Goal: Task Accomplishment & Management: Manage account settings

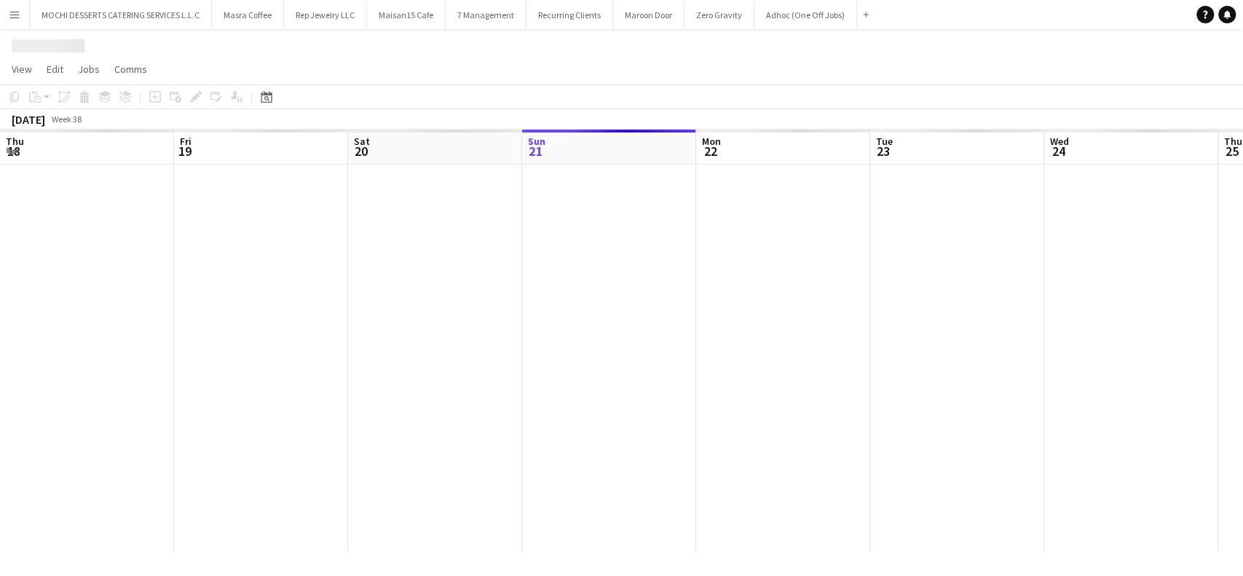
scroll to position [0, 348]
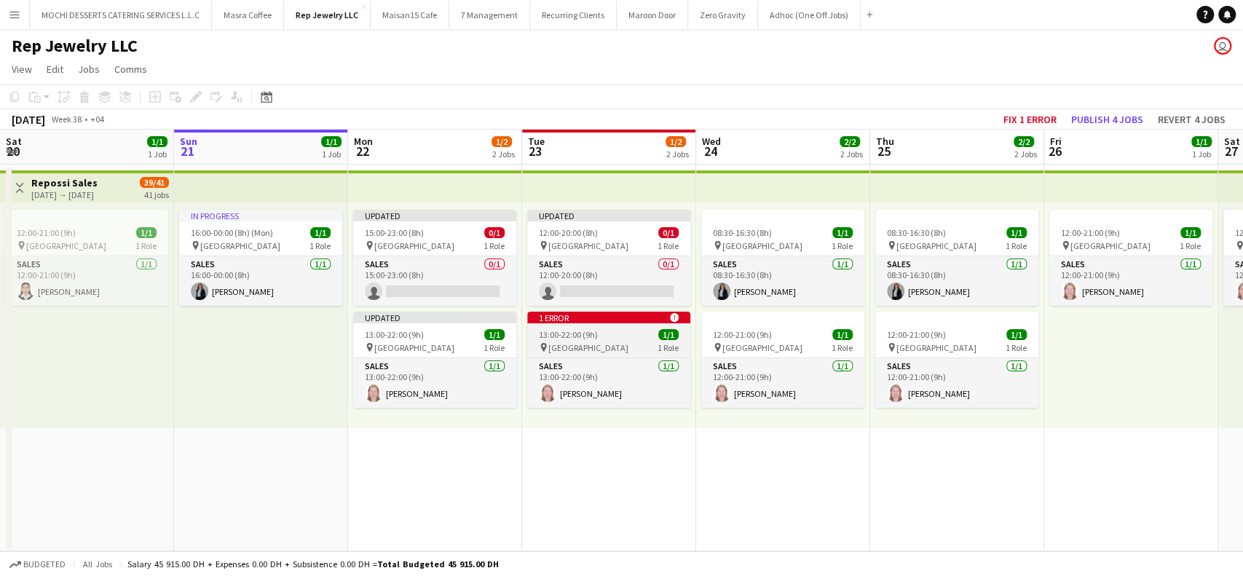
click at [676, 318] on icon at bounding box center [674, 317] width 9 height 9
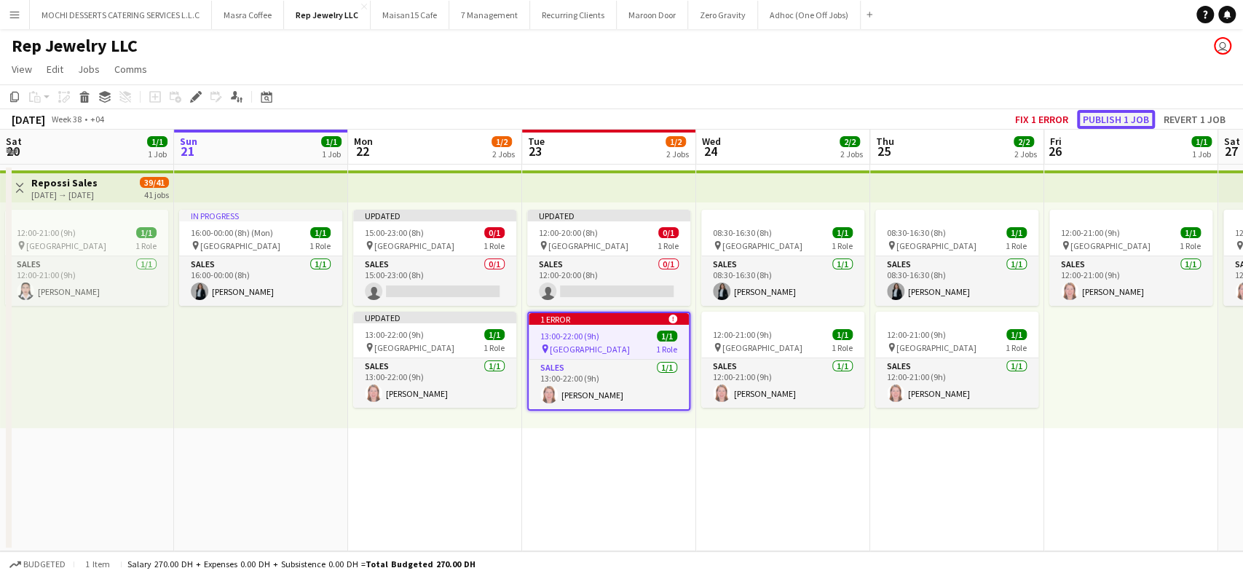
click at [1123, 119] on button "Publish 1 job" at bounding box center [1116, 119] width 78 height 19
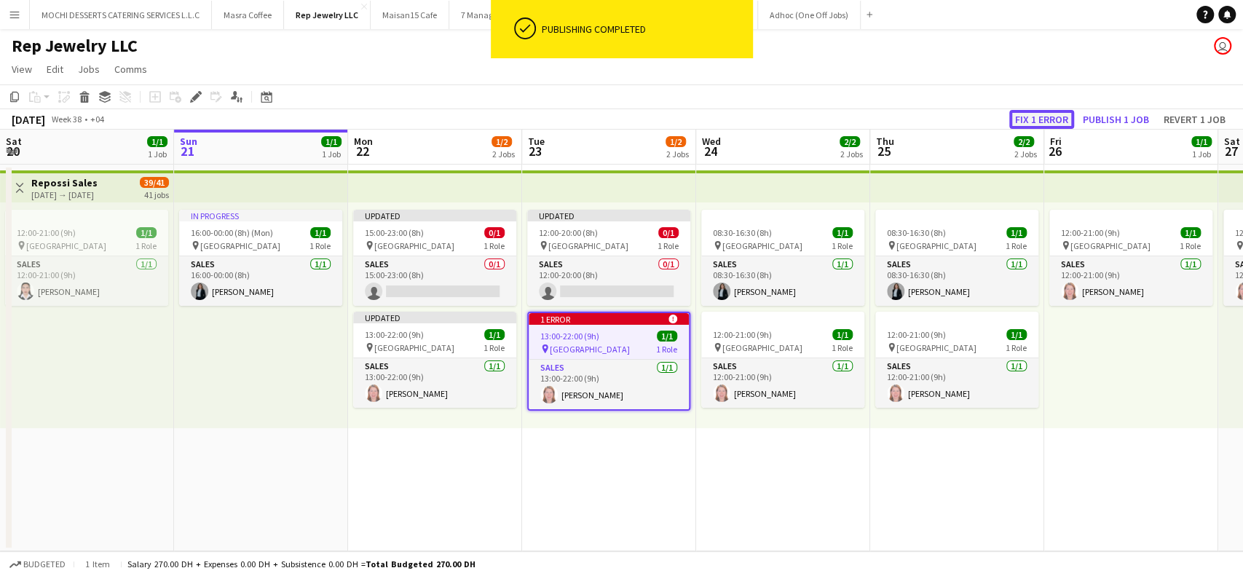
click at [1039, 119] on button "Fix 1 error" at bounding box center [1041, 119] width 65 height 19
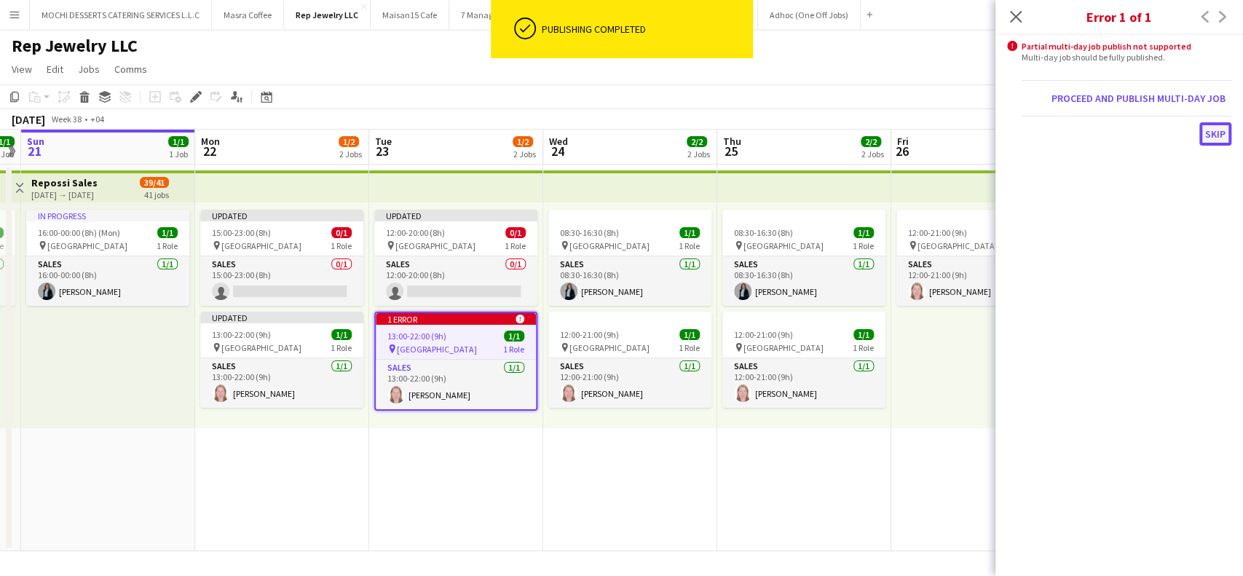
click at [1222, 134] on button "Skip" at bounding box center [1216, 133] width 32 height 23
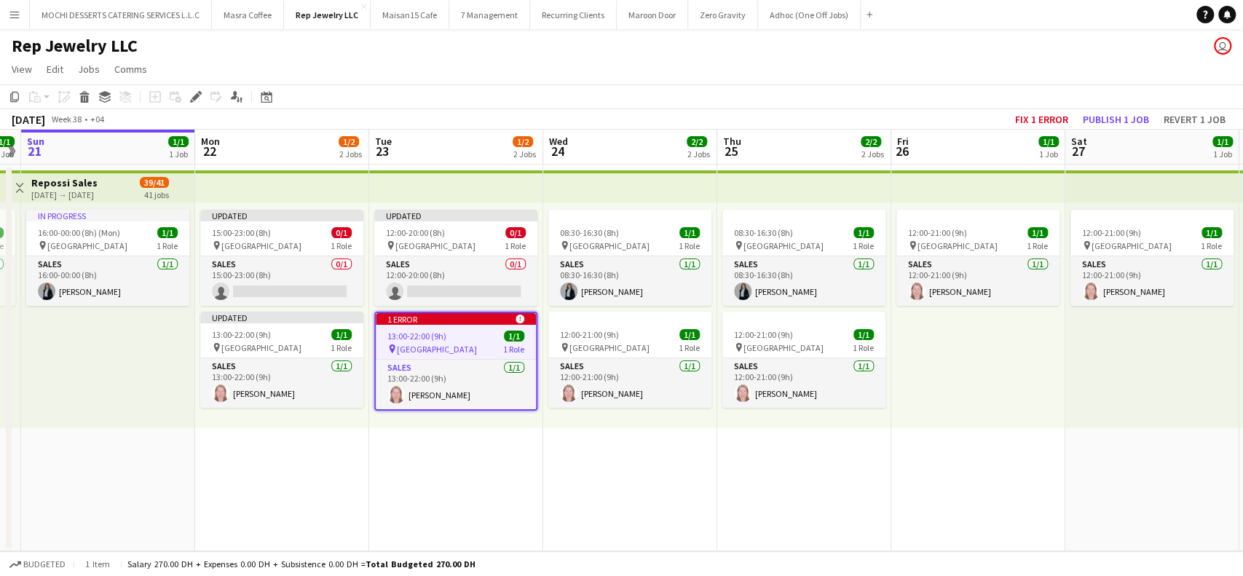
click at [484, 492] on app-date-cell "Updated 12:00-20:00 (8h) 0/1 pin Dubai Mall 1 Role Sales 0/1 12:00-20:00 (8h) s…" at bounding box center [456, 358] width 174 height 387
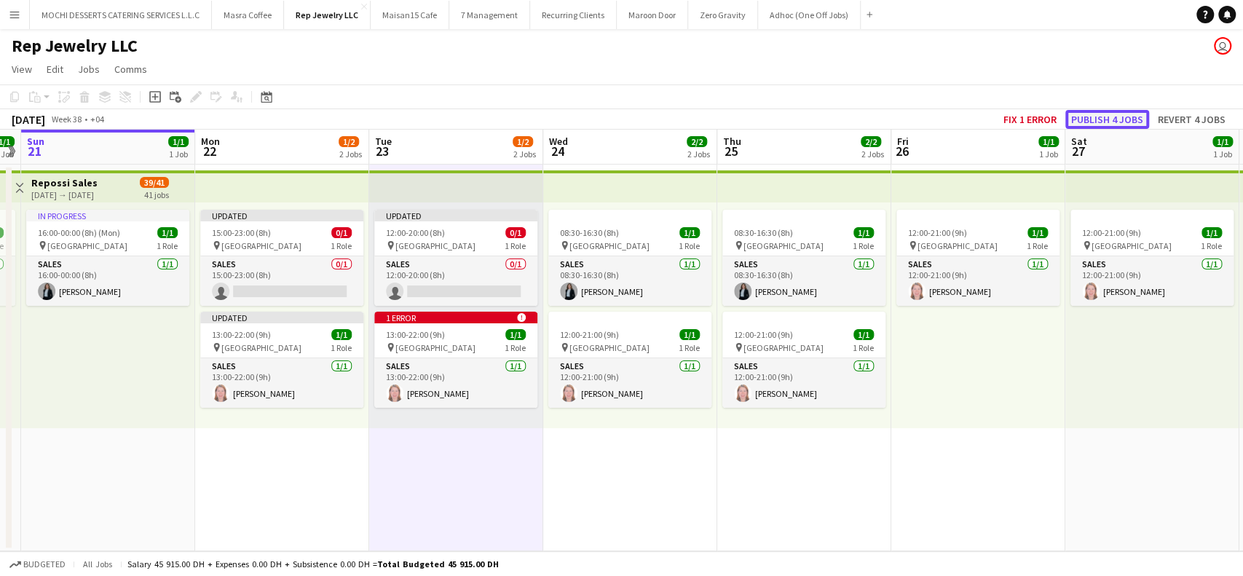
click at [1110, 119] on button "Publish 4 jobs" at bounding box center [1108, 119] width 84 height 19
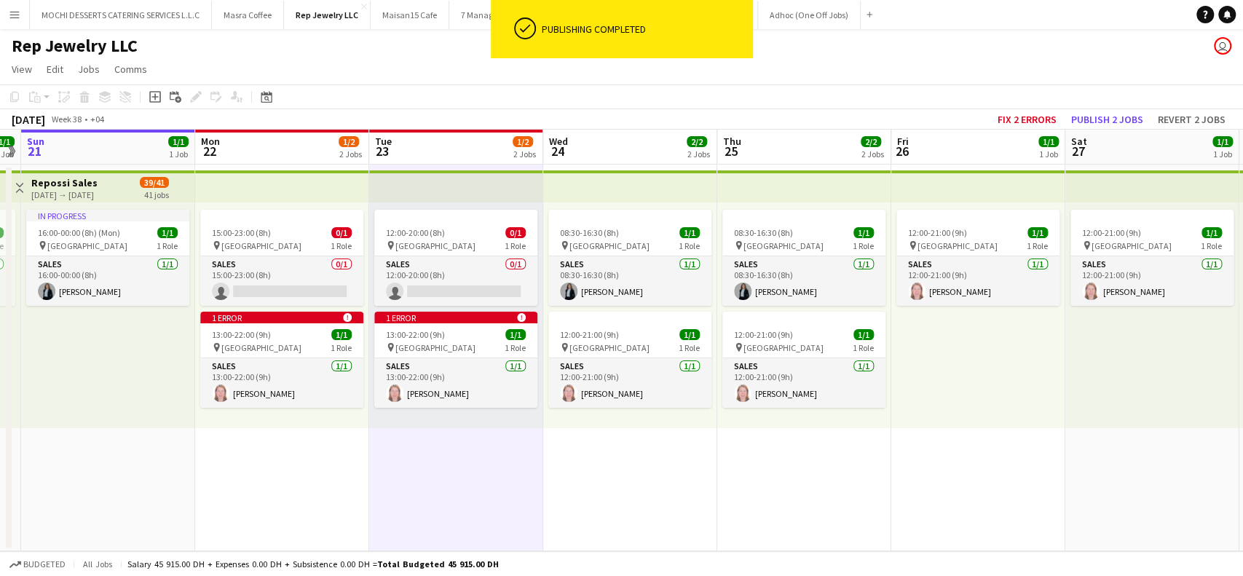
click at [1088, 358] on div "12:00-21:00 (9h) 1/1 pin Dubai Mall 1 Role Sales [DATE] 12:00-21:00 (9h) [PERSO…" at bounding box center [1153, 315] width 174 height 226
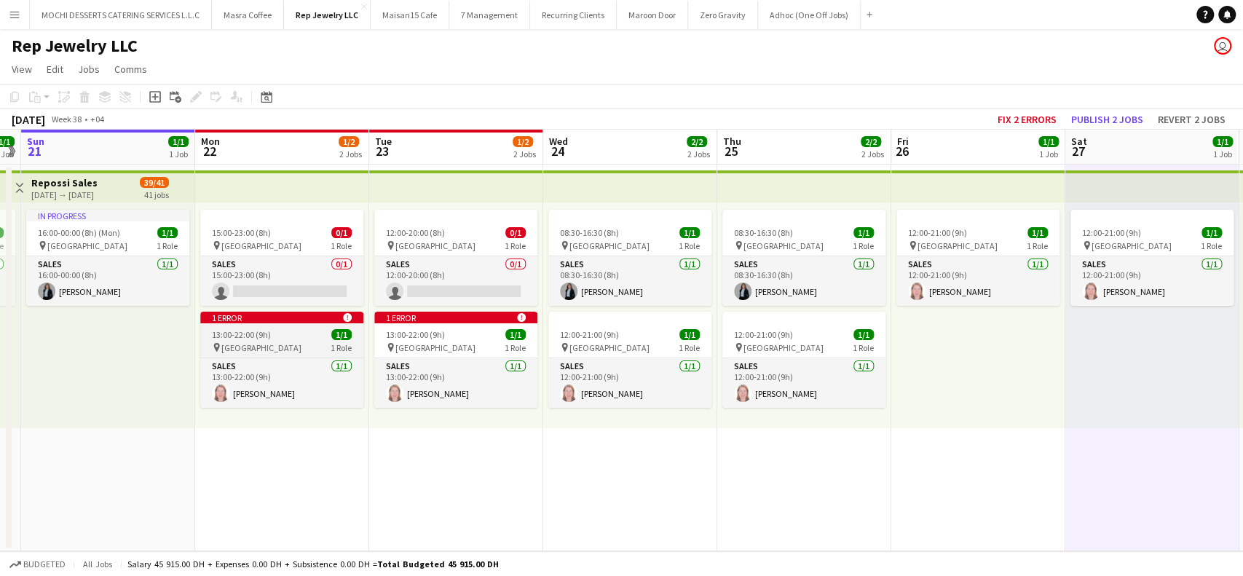
click at [300, 347] on div "pin [GEOGRAPHIC_DATA] 1 Role" at bounding box center [281, 348] width 163 height 12
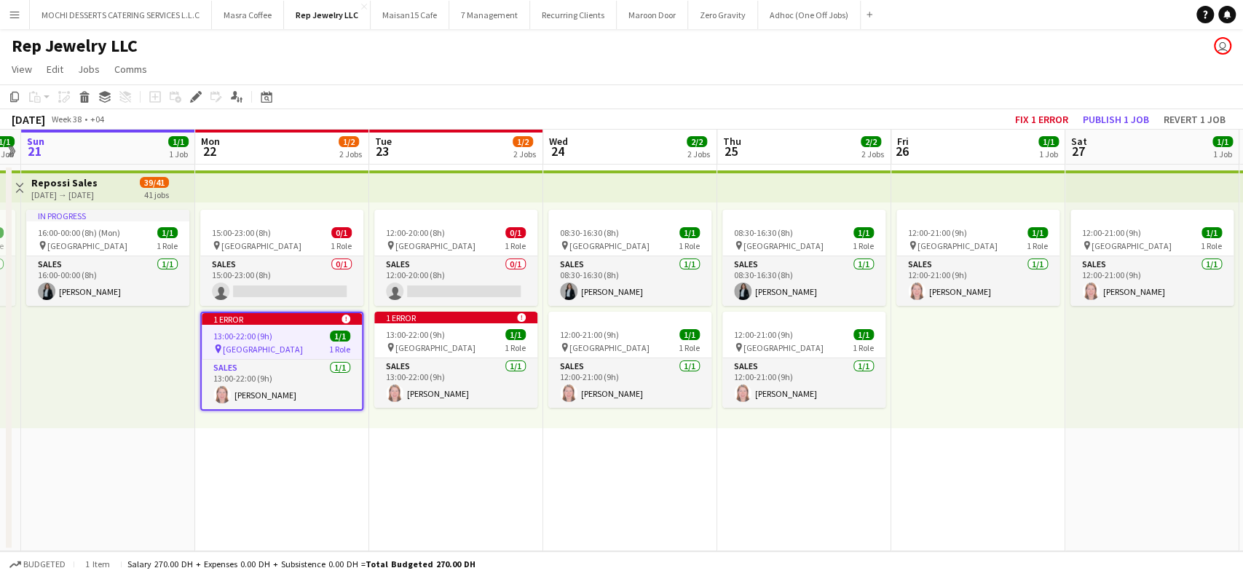
click at [210, 495] on app-date-cell "15:00-23:00 (8h) 0/1 pin Dubai Mall 1 Role Sales 0/1 15:00-23:00 (8h) single-ne…" at bounding box center [282, 358] width 174 height 387
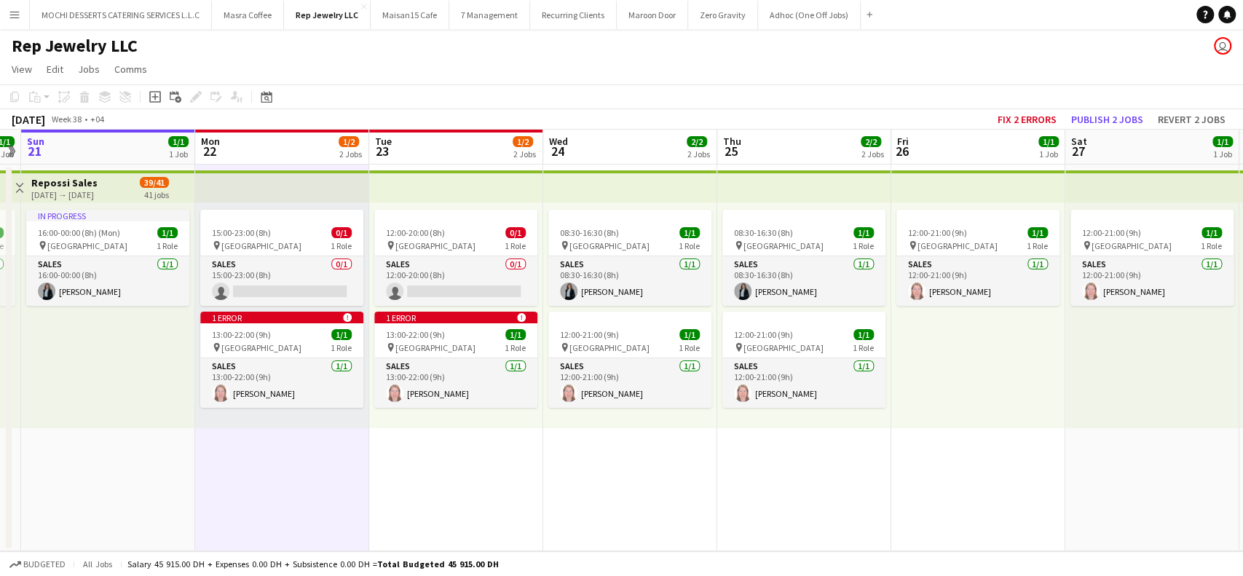
click at [1113, 483] on app-date-cell "12:00-21:00 (9h) 1/1 pin Dubai Mall 1 Role Sales [DATE] 12:00-21:00 (9h) [PERSO…" at bounding box center [1153, 358] width 174 height 387
